Goal: Connect with others: Connect with others

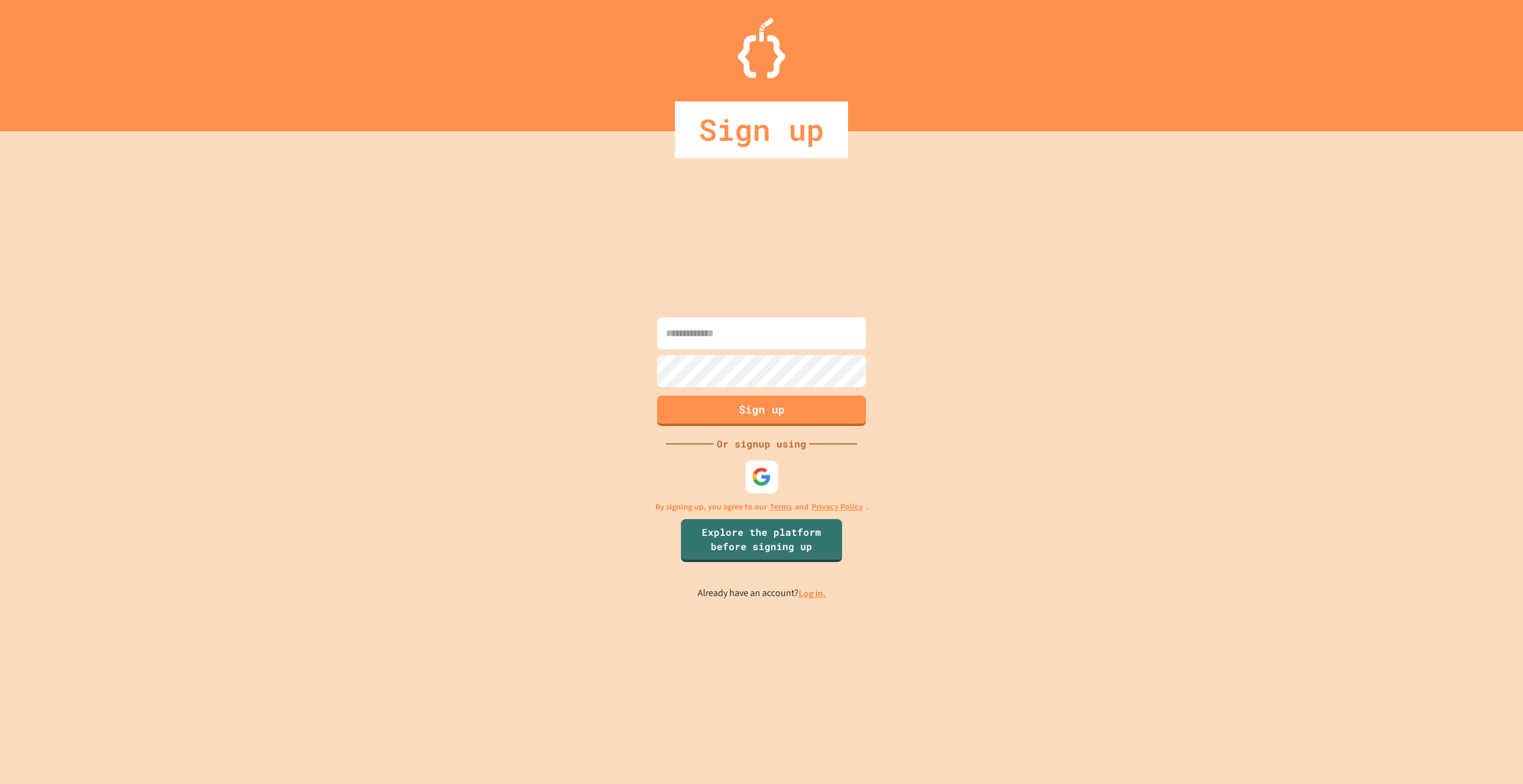
click at [755, 480] on img at bounding box center [762, 477] width 19 height 19
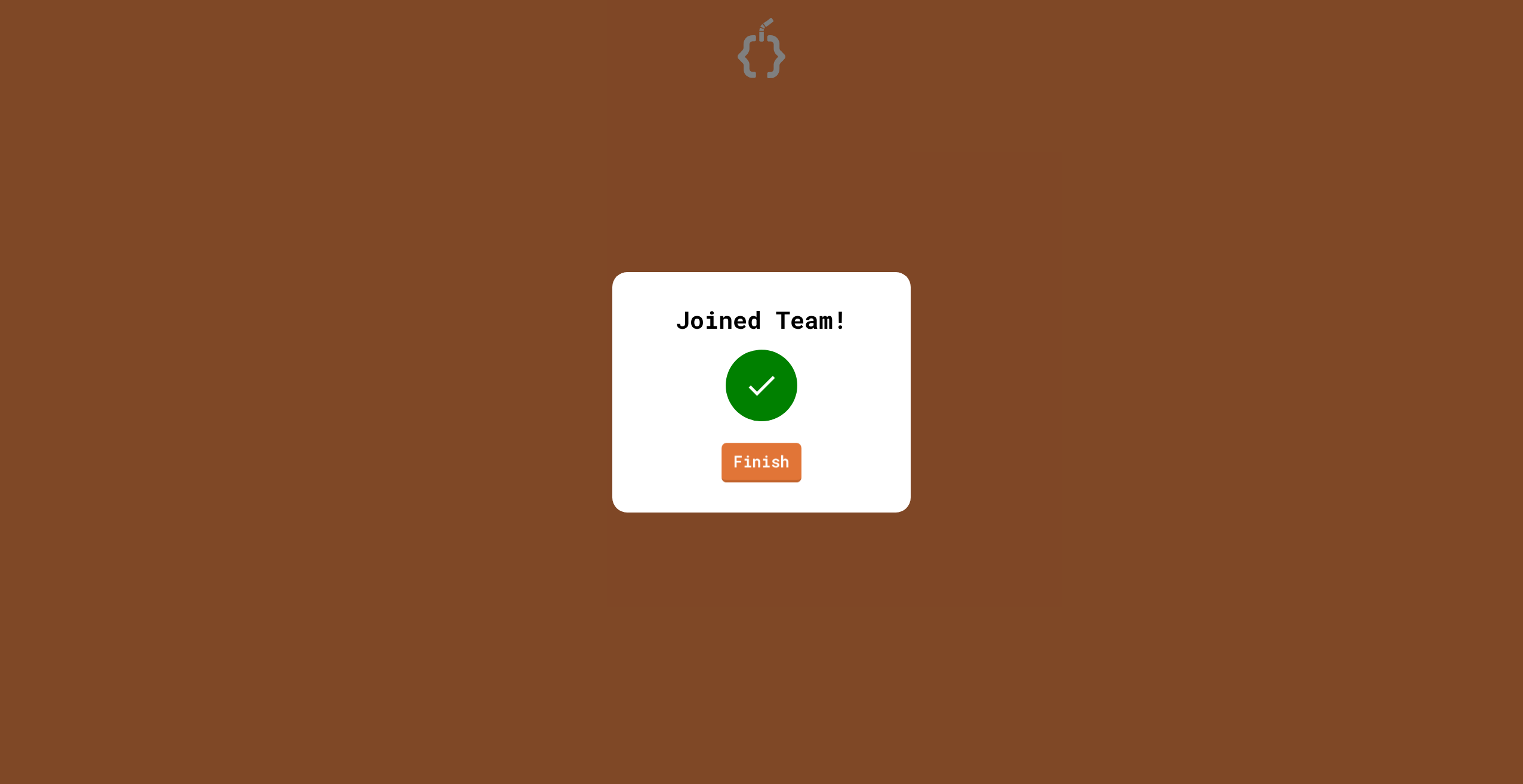
click at [789, 474] on link "Finish" at bounding box center [761, 462] width 80 height 40
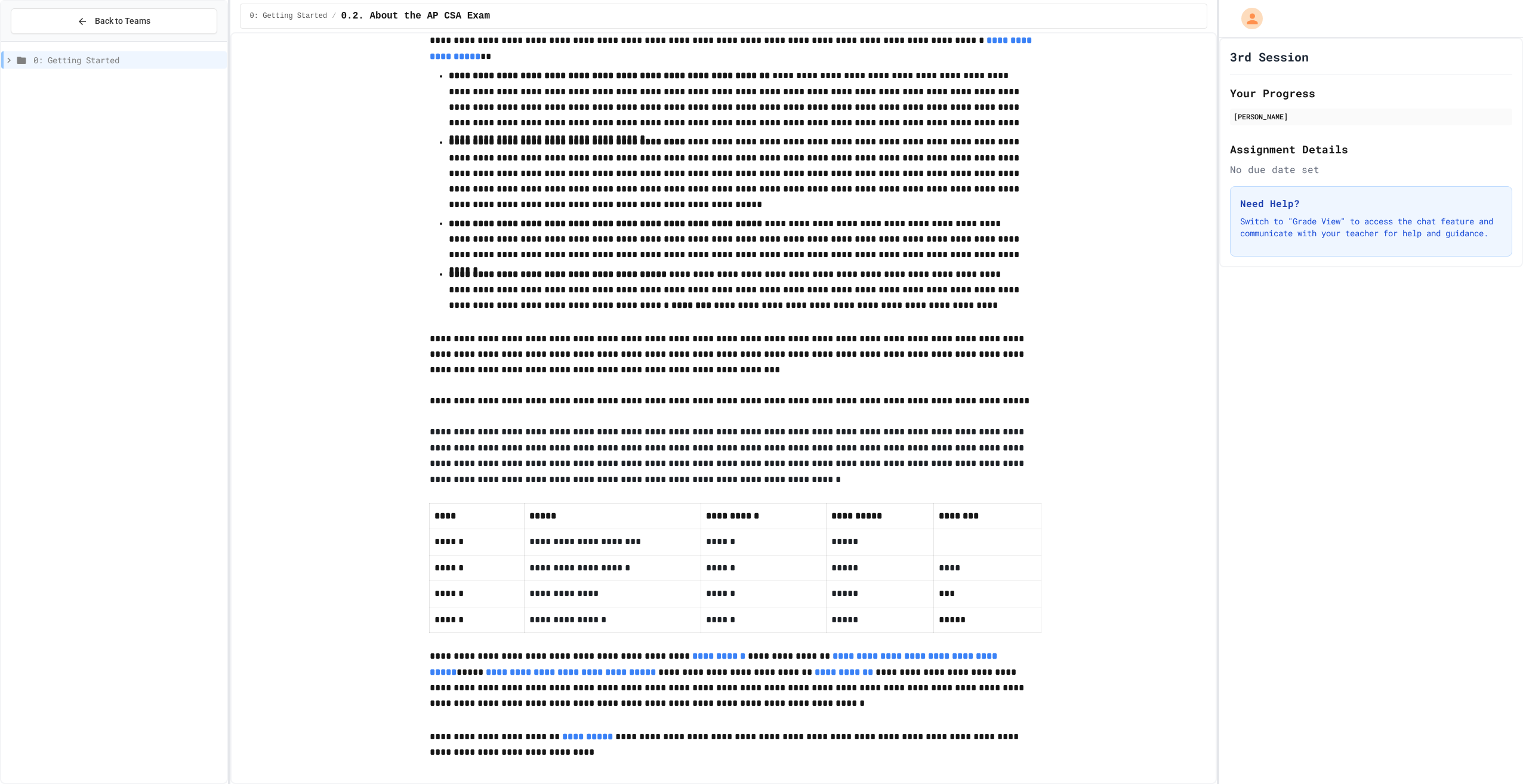
scroll to position [174, 0]
click at [1255, 15] on icon "My Account" at bounding box center [1253, 18] width 13 height 13
click at [1297, 783] on div at bounding box center [762, 784] width 1523 height 0
click at [1278, 112] on div "Benjamin Sherlock" at bounding box center [1371, 116] width 275 height 11
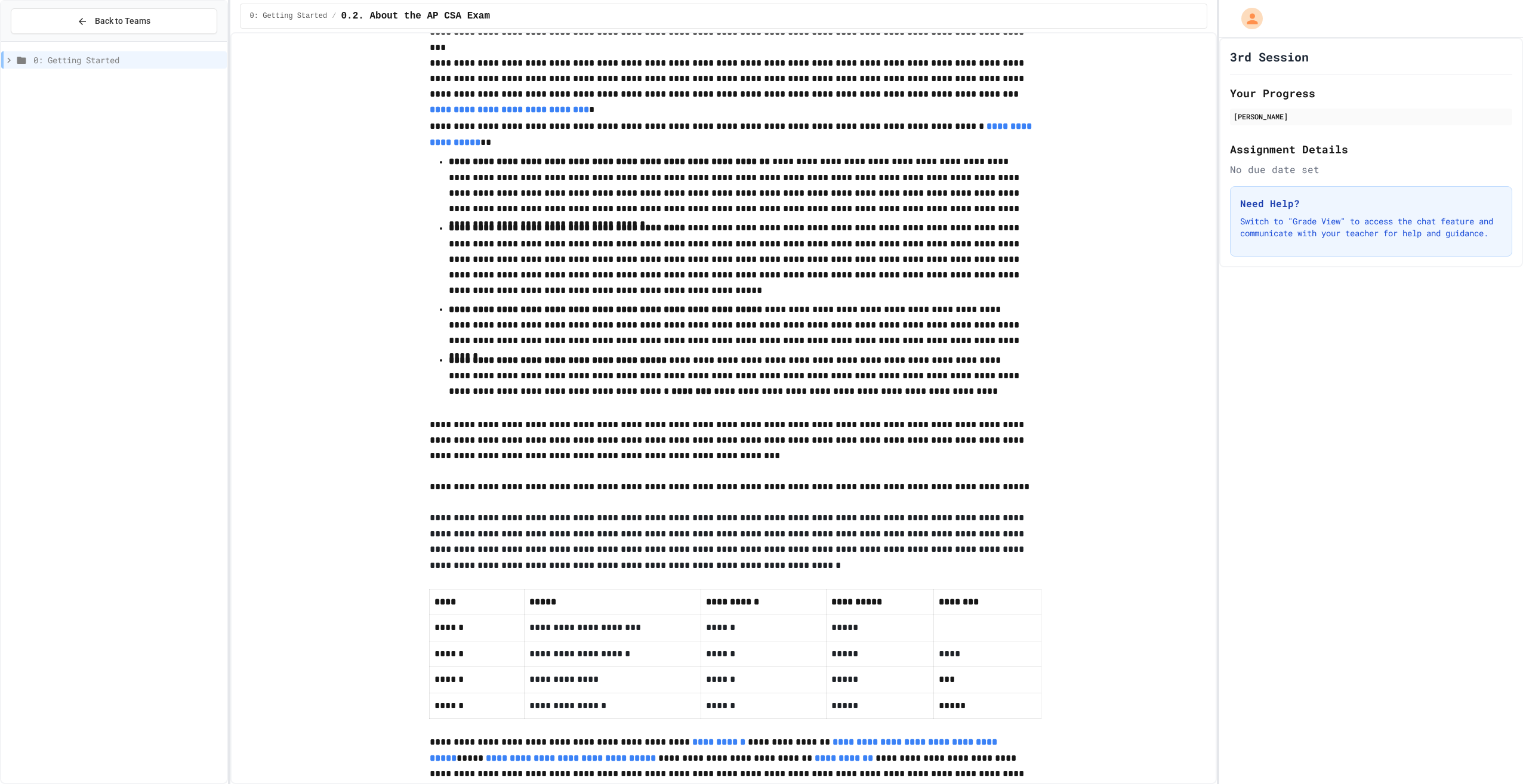
scroll to position [55, 0]
